Goal: Information Seeking & Learning: Learn about a topic

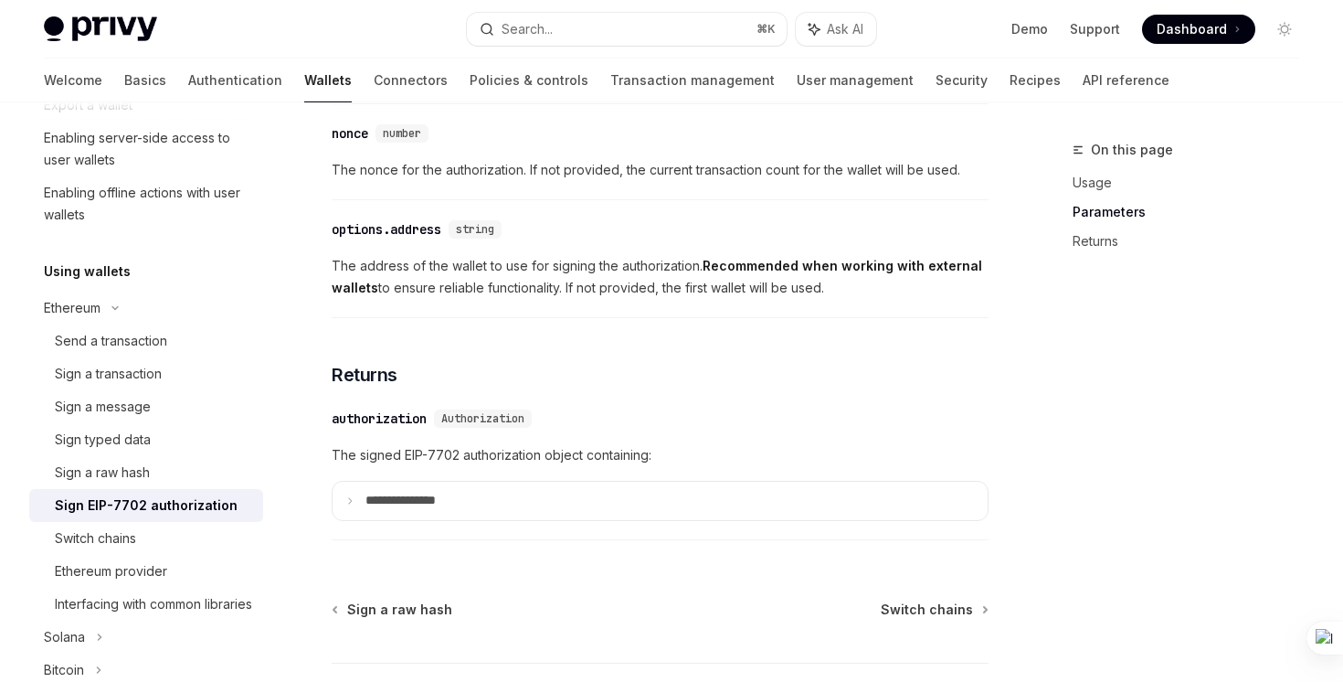
scroll to position [1792, 0]
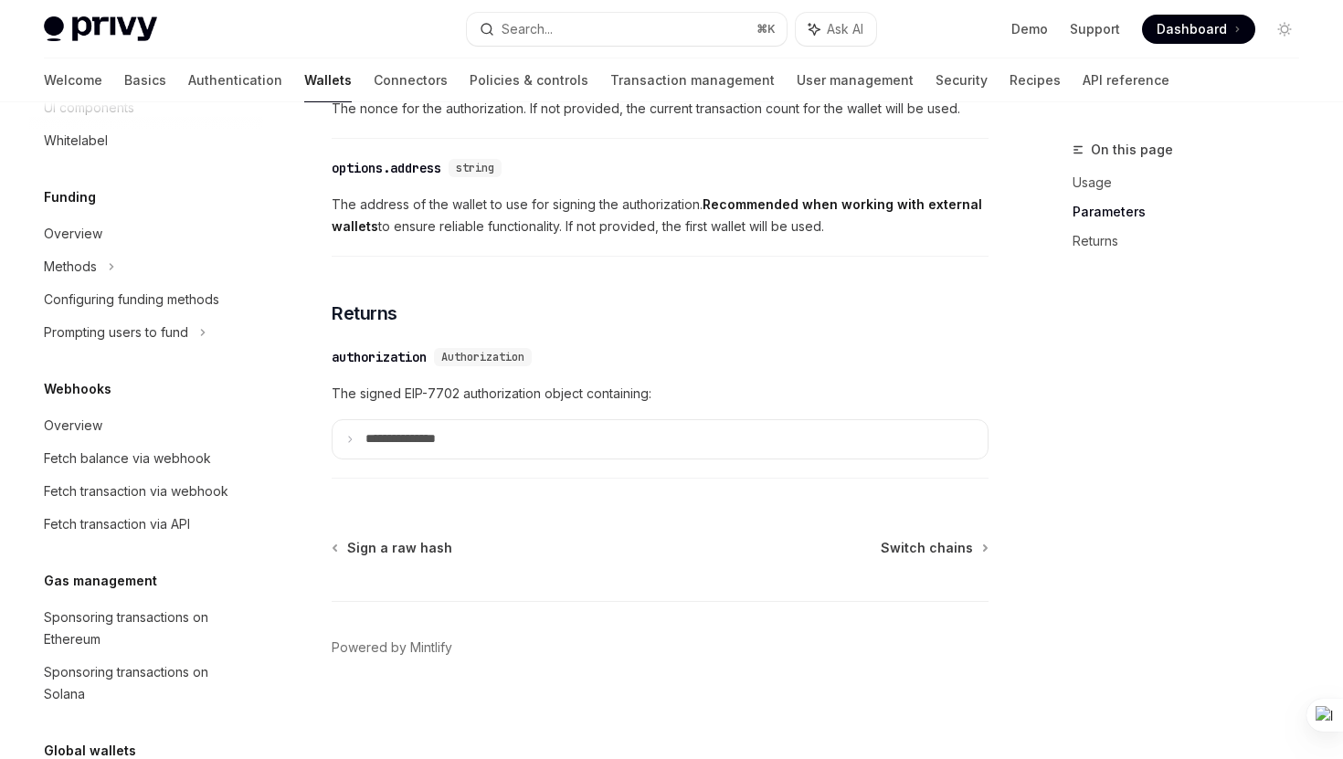
scroll to position [1139, 0]
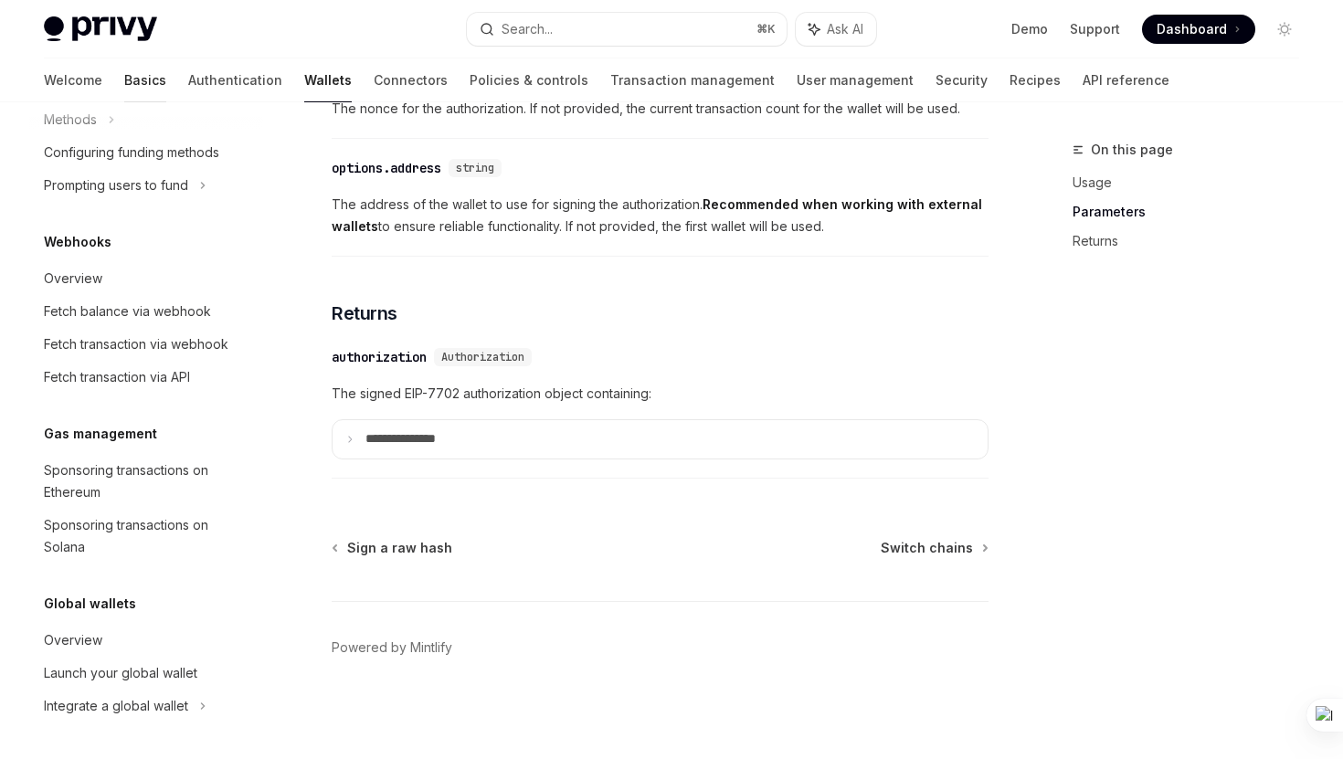
click at [124, 86] on link "Basics" at bounding box center [145, 80] width 42 height 44
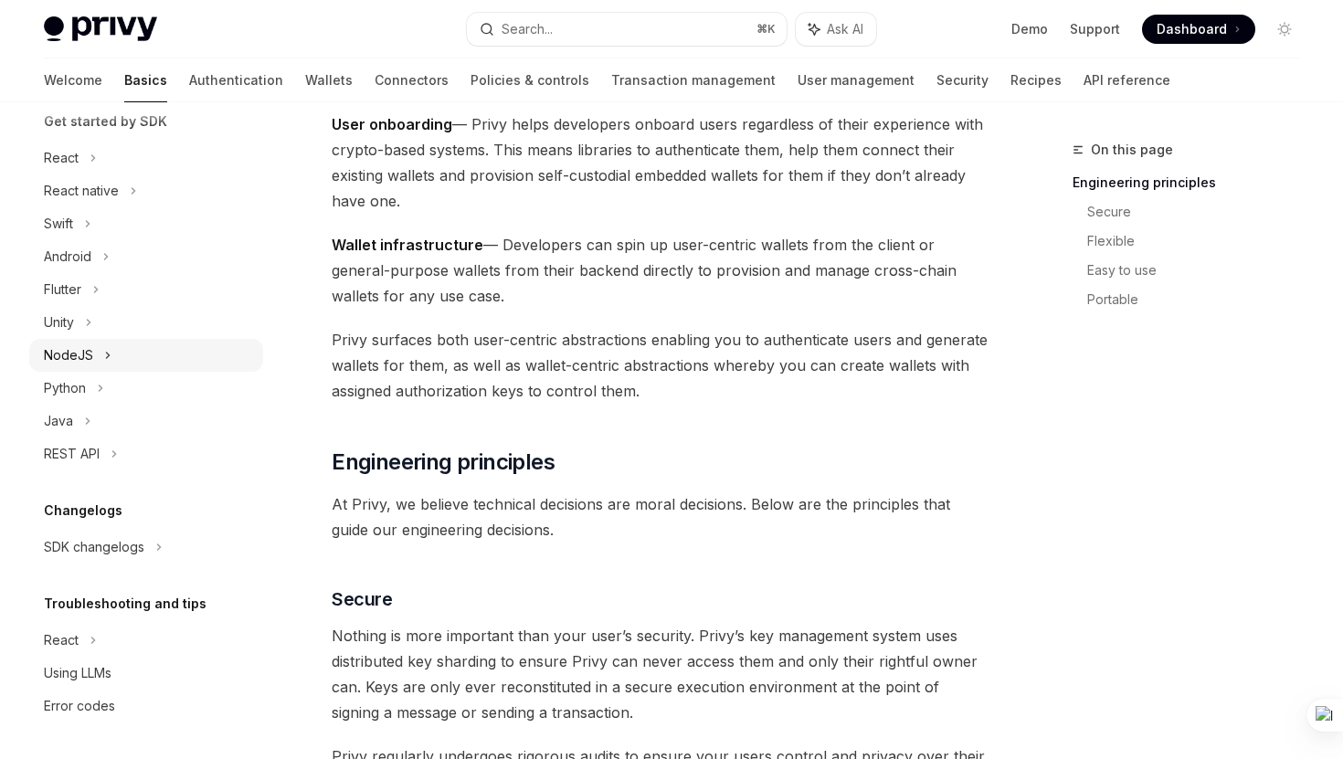
scroll to position [730, 0]
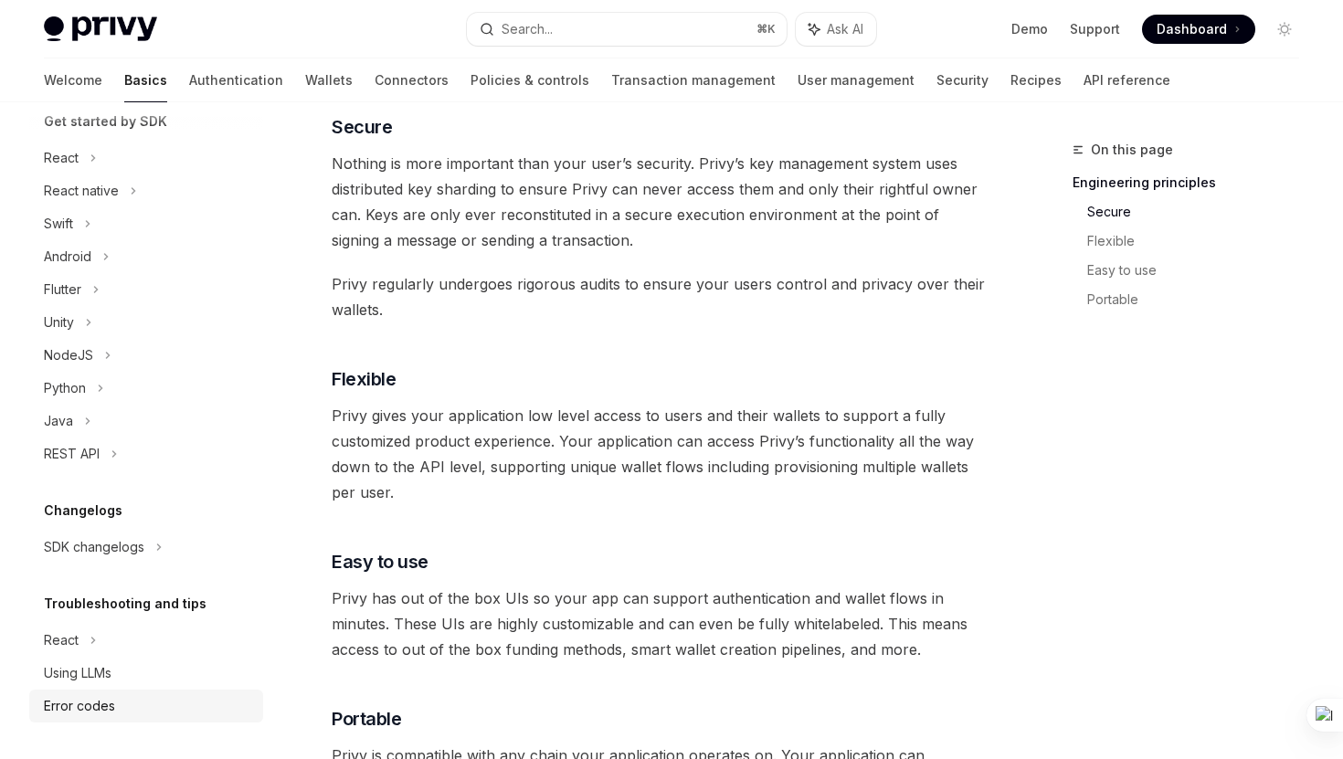
click at [106, 681] on div "Error codes" at bounding box center [79, 706] width 71 height 22
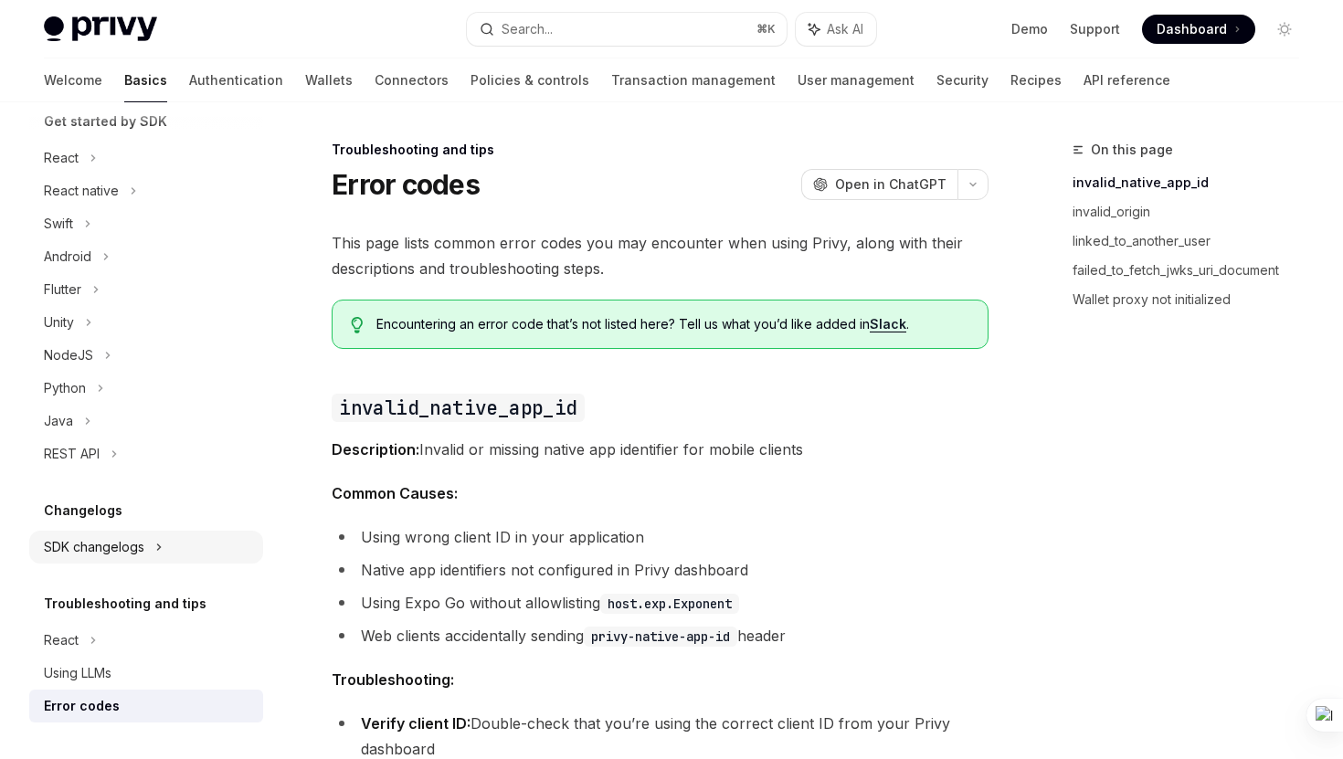
click at [151, 174] on div "SDK changelogs" at bounding box center [146, 158] width 234 height 33
type textarea "*"
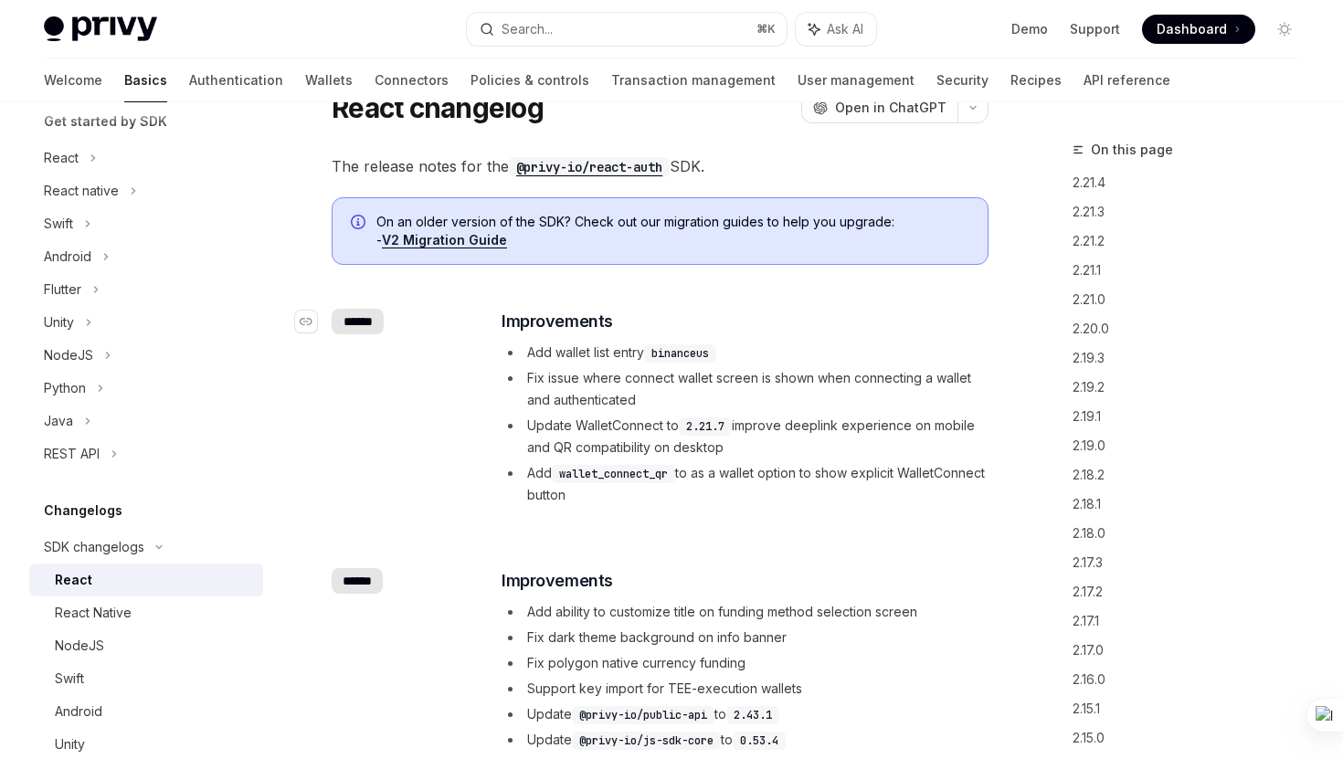
scroll to position [75, 0]
